Goal: Task Accomplishment & Management: Use online tool/utility

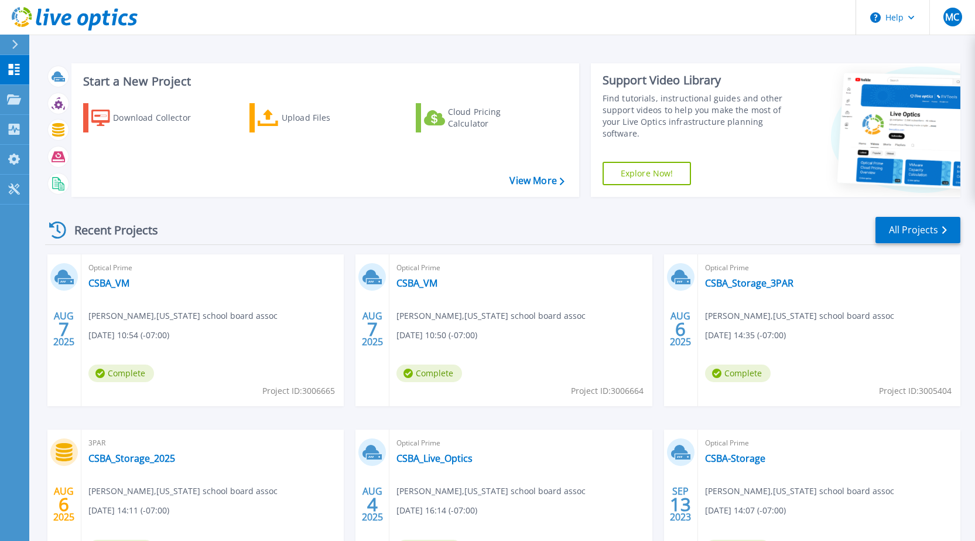
scroll to position [59, 0]
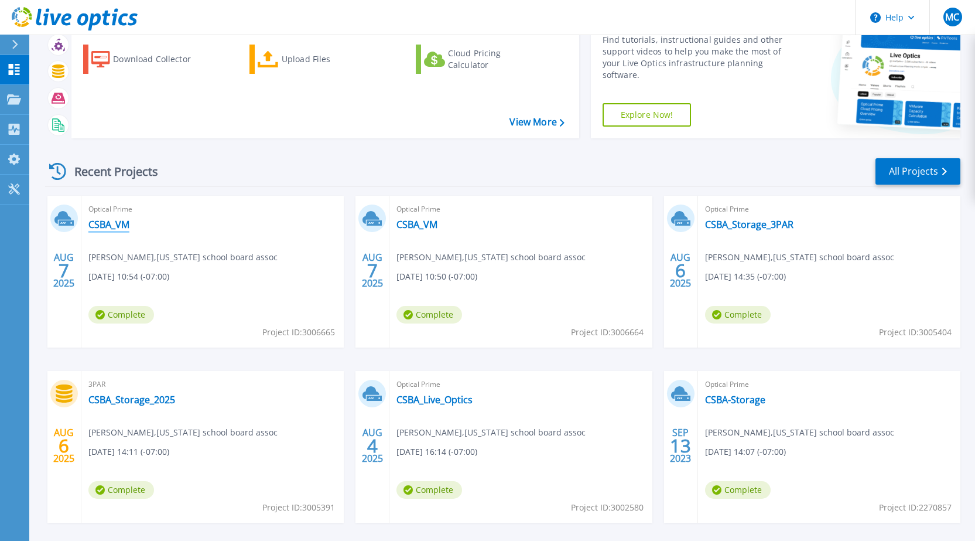
click at [114, 225] on link "CSBA_VM" at bounding box center [108, 224] width 41 height 12
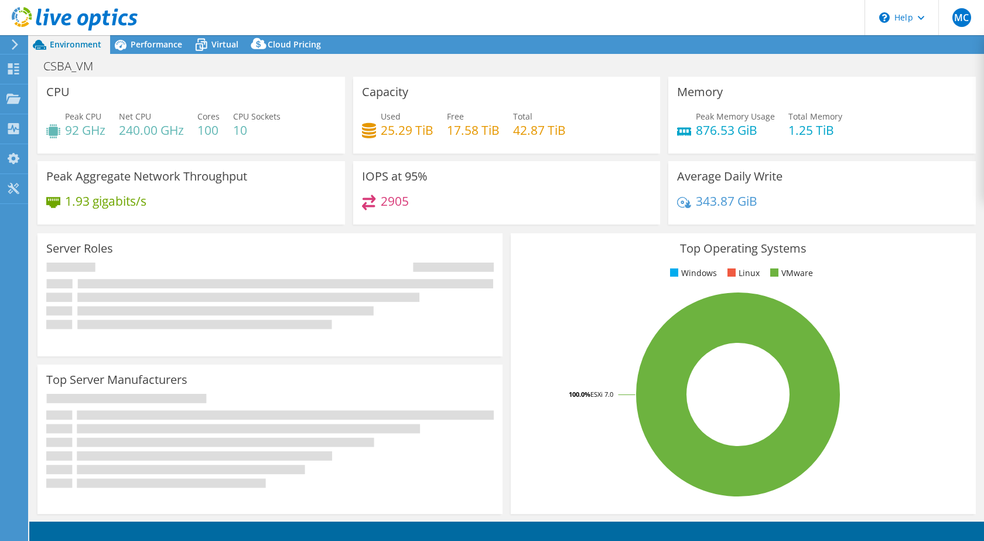
select select "USD"
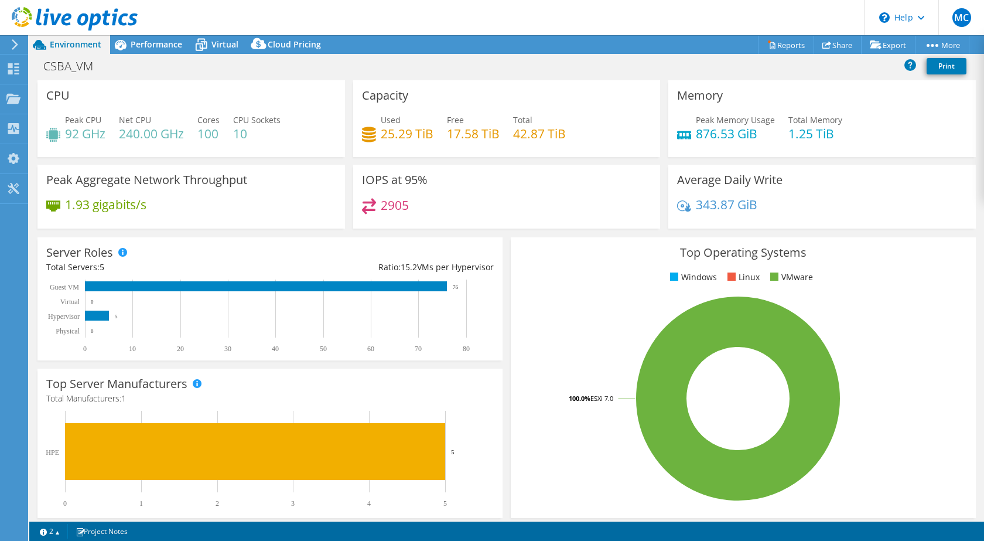
click at [465, 134] on h4 "17.58 TiB" at bounding box center [473, 133] width 53 height 13
click at [527, 137] on h4 "42.87 TiB" at bounding box center [539, 133] width 53 height 13
click at [885, 42] on link "Export" at bounding box center [888, 45] width 54 height 18
click at [0, 0] on link "vSAN ReadyNode Sizer" at bounding box center [0, 0] width 0 height 0
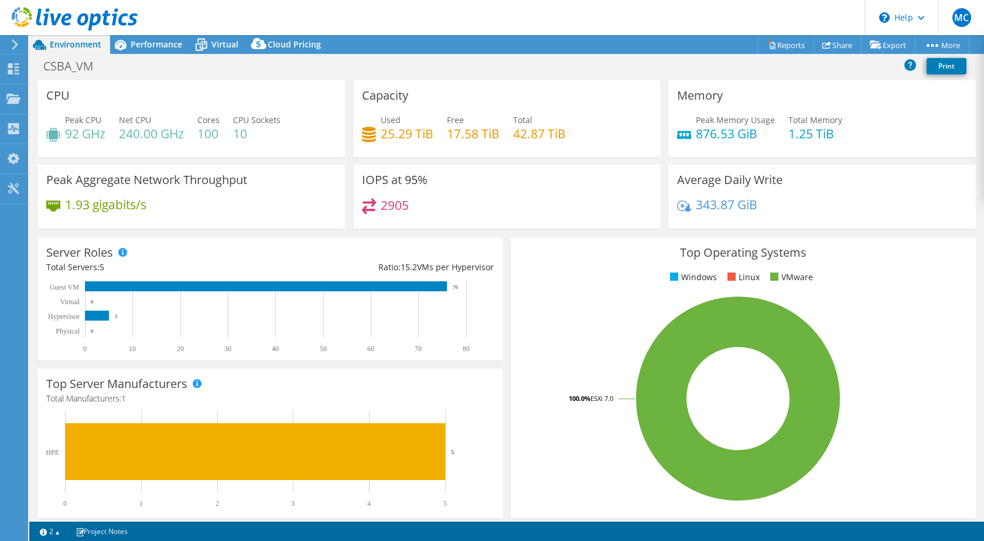
click at [153, 47] on span "Performance" at bounding box center [157, 44] width 52 height 11
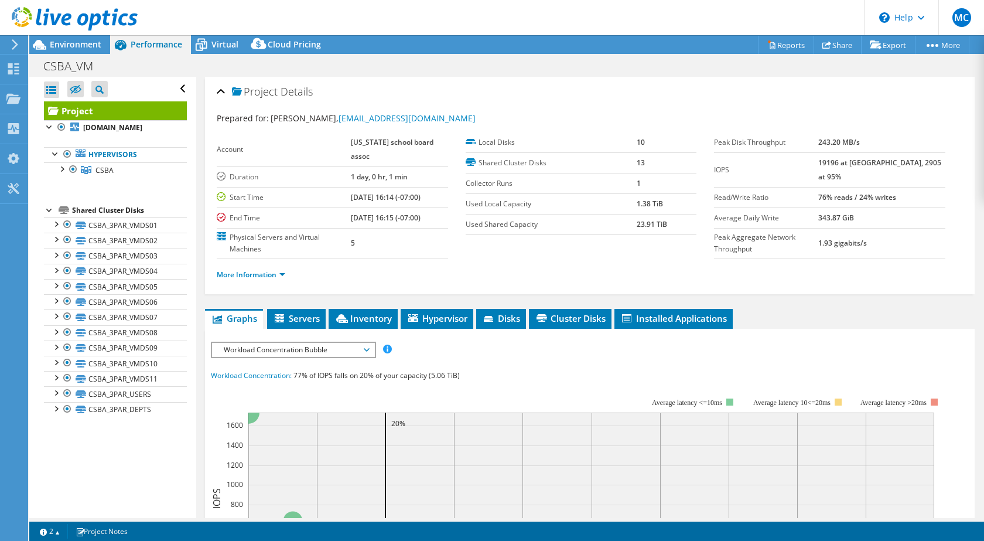
click at [57, 223] on div at bounding box center [56, 223] width 12 height 12
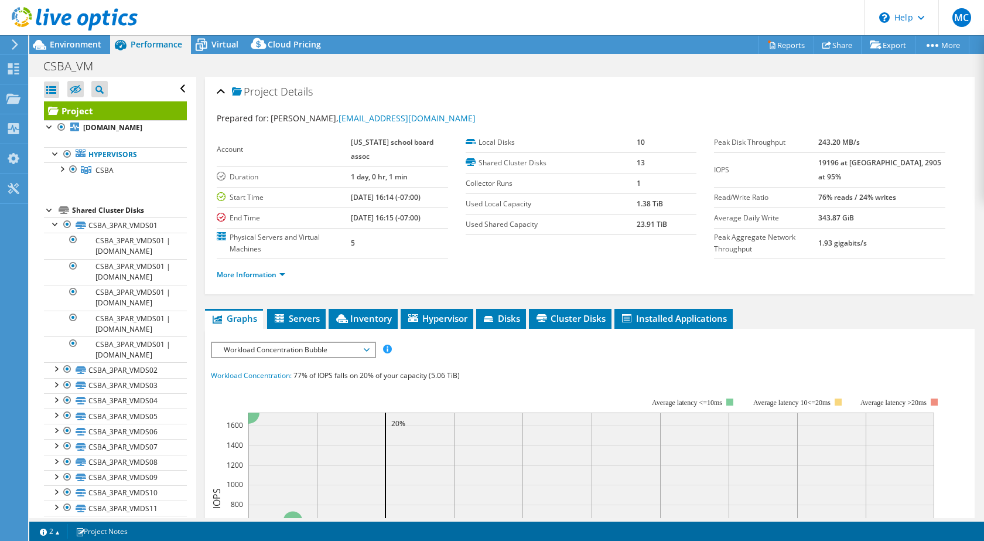
click at [57, 223] on div at bounding box center [56, 223] width 12 height 12
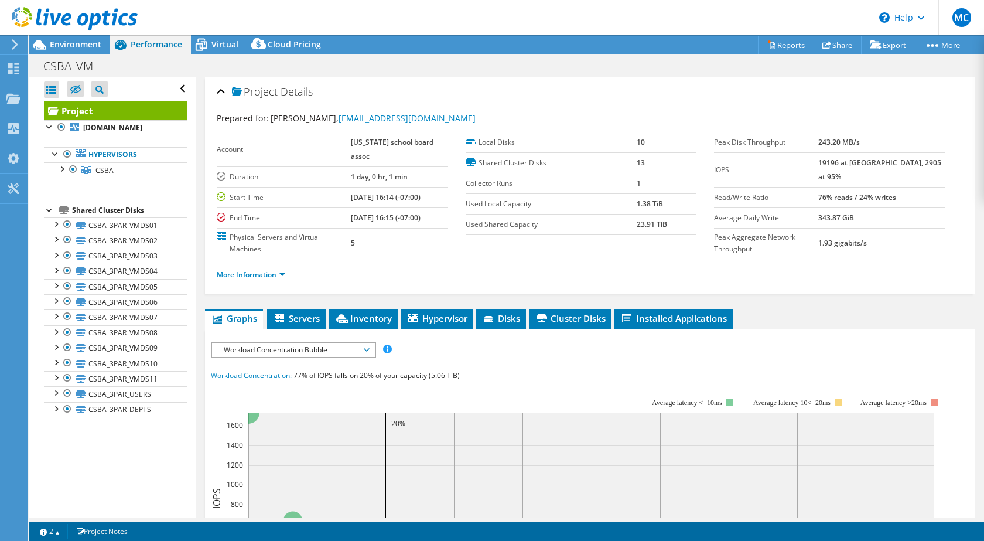
click at [495, 319] on icon at bounding box center [490, 320] width 12 height 8
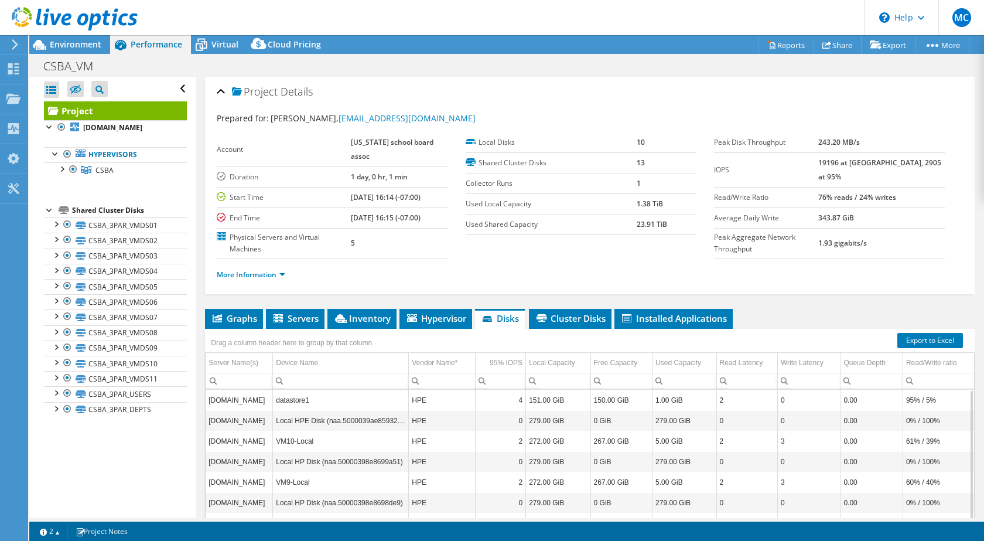
click at [586, 320] on span "Cluster Disks" at bounding box center [570, 318] width 71 height 12
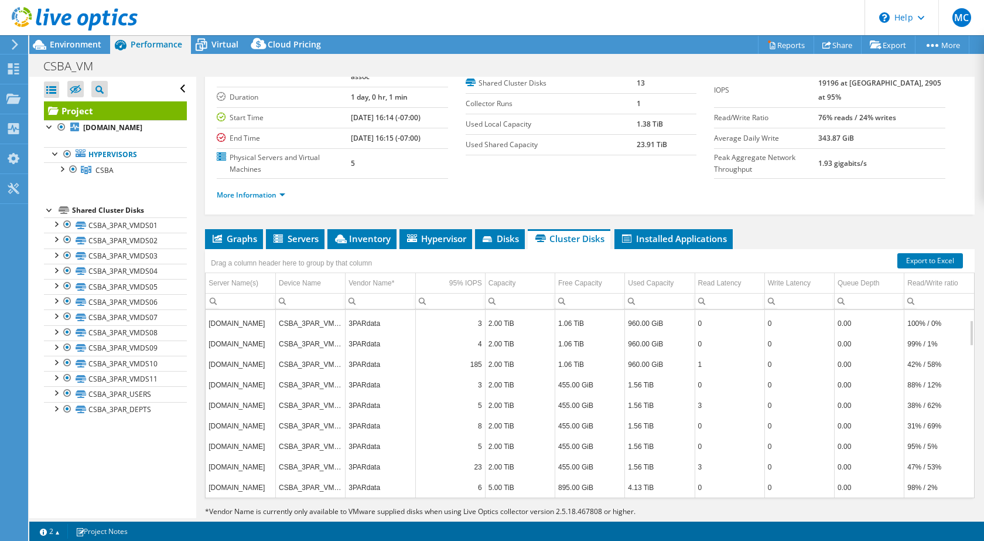
scroll to position [104, 0]
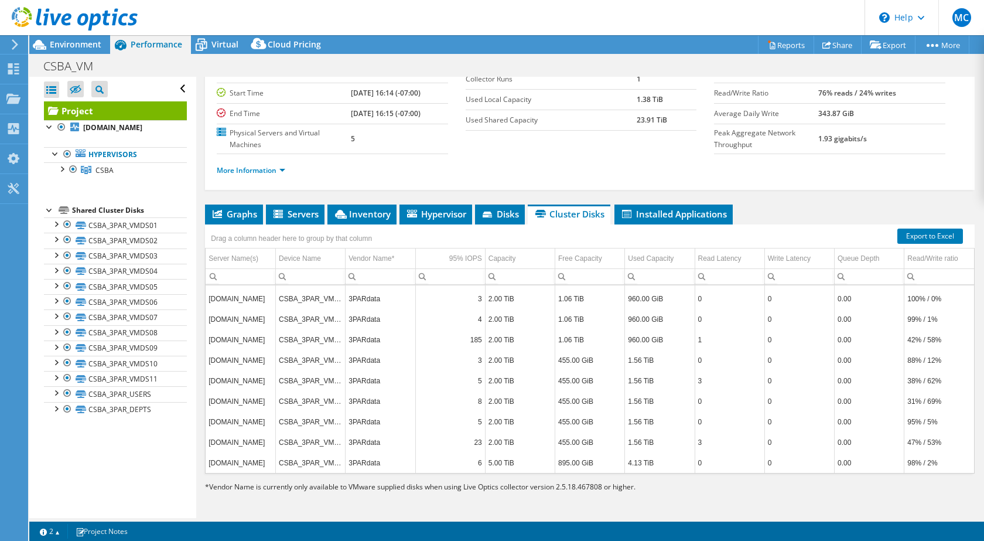
click at [139, 204] on div "Shared Cluster Disks" at bounding box center [129, 210] width 115 height 14
